Goal: Navigation & Orientation: Go to known website

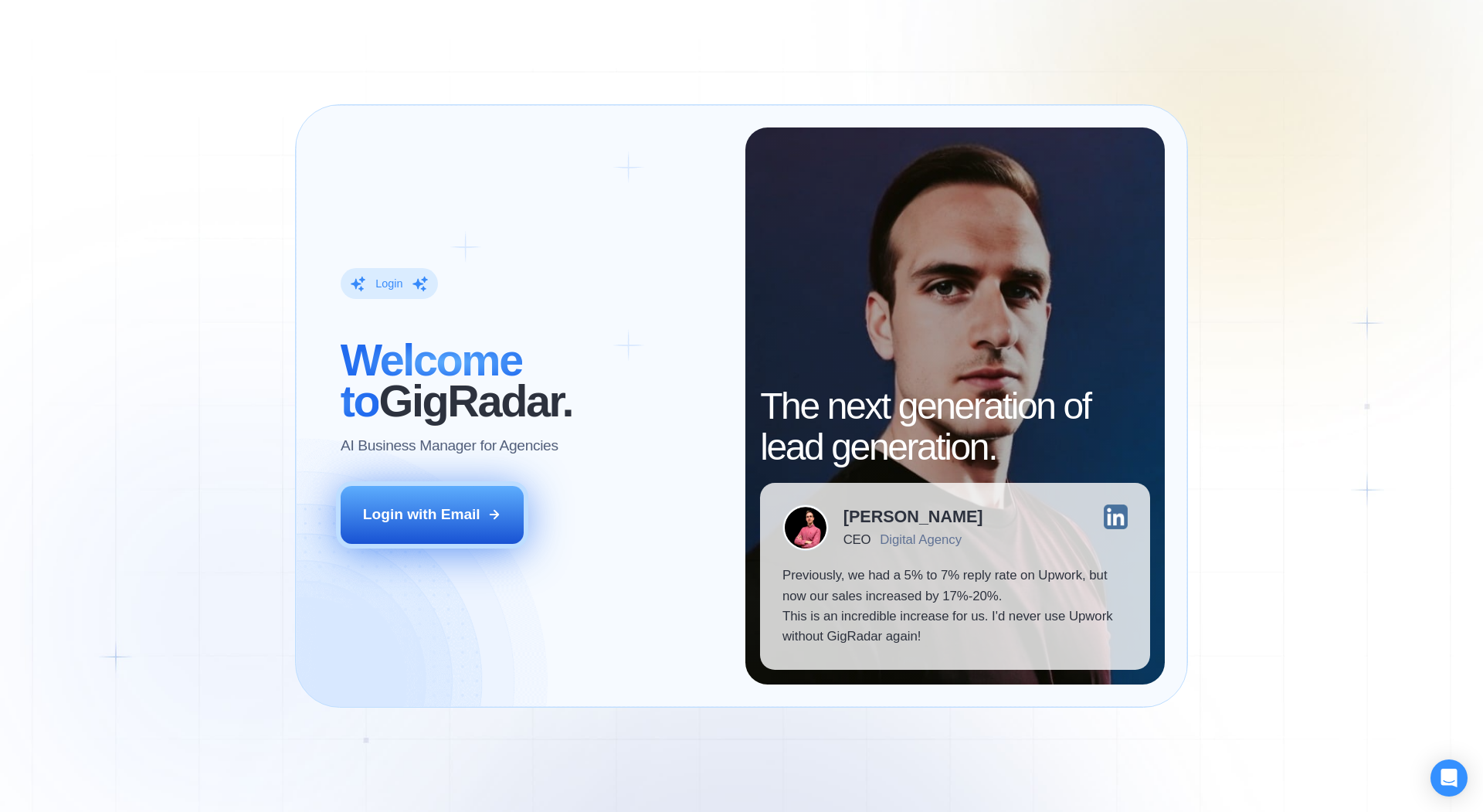
click at [432, 519] on div "Login with Email" at bounding box center [422, 514] width 118 height 20
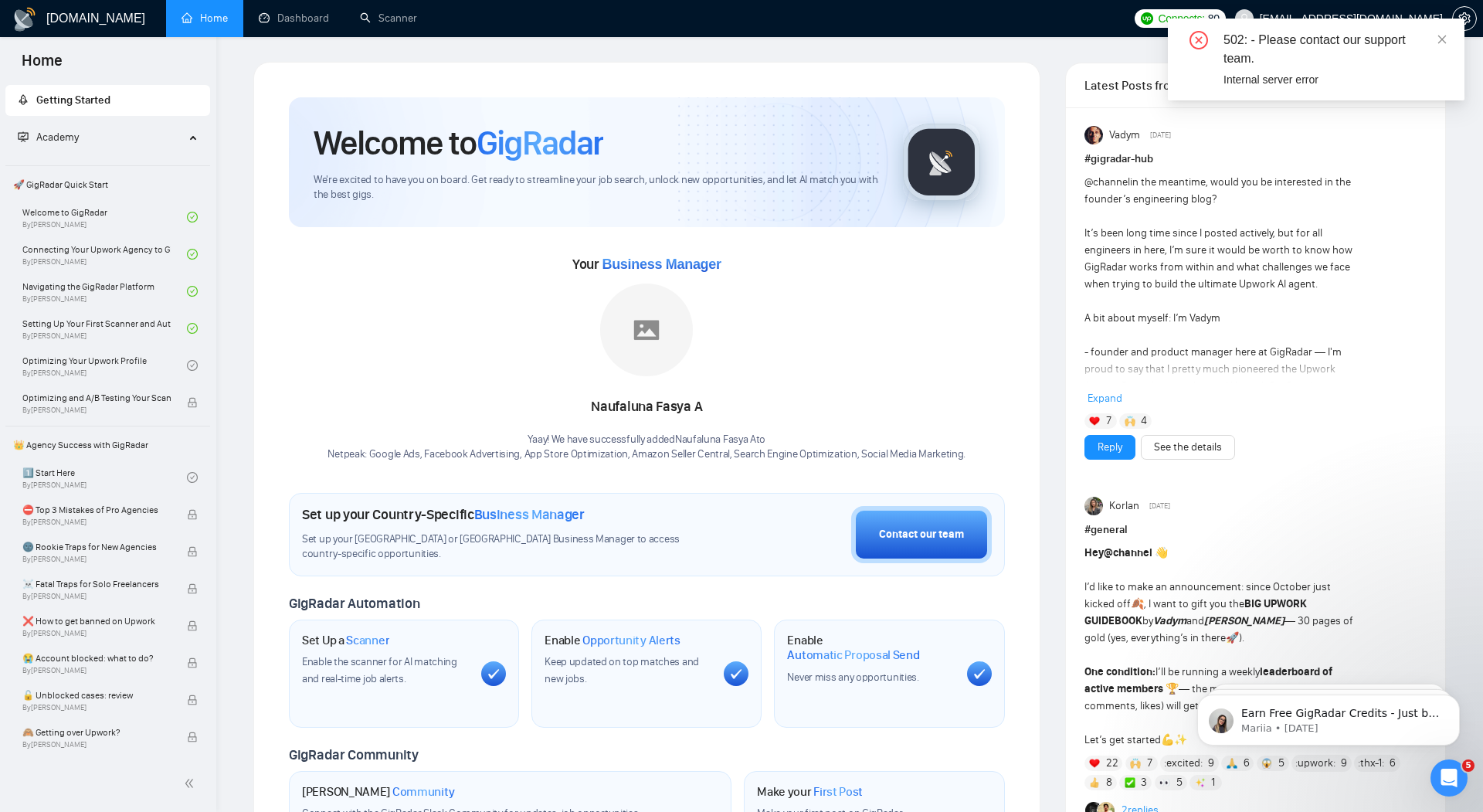
click at [1447, 29] on div "502: - Please contact our support team. Internal server error" at bounding box center [1316, 60] width 296 height 82
click at [1445, 34] on icon "close" at bounding box center [1441, 39] width 10 height 10
